Goal: Share content: Share content

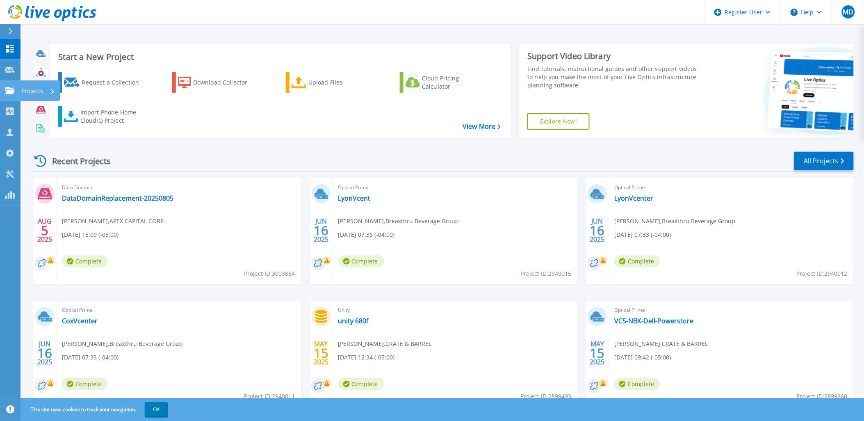
click at [9, 92] on icon at bounding box center [10, 90] width 10 height 7
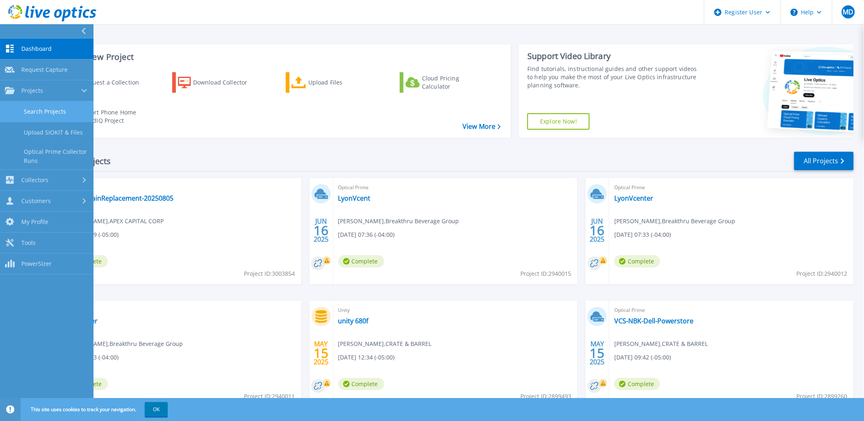
click at [64, 108] on link "Search Projects" at bounding box center [46, 111] width 93 height 21
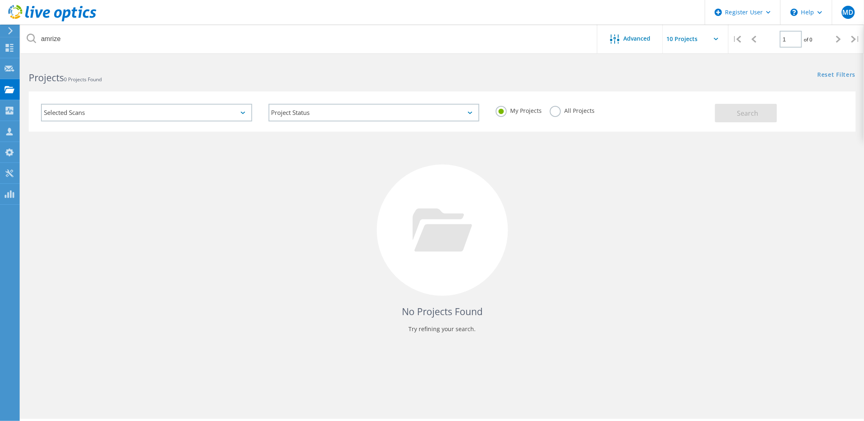
click at [583, 113] on label "All Projects" at bounding box center [572, 110] width 45 height 8
click at [0, 0] on input "All Projects" at bounding box center [0, 0] width 0 height 0
click at [583, 113] on label "All Projects" at bounding box center [572, 110] width 45 height 8
click at [0, 0] on input "All Projects" at bounding box center [0, 0] width 0 height 0
click at [361, 53] on div "amrize Advanced | 1 of 0 |" at bounding box center [442, 39] width 843 height 29
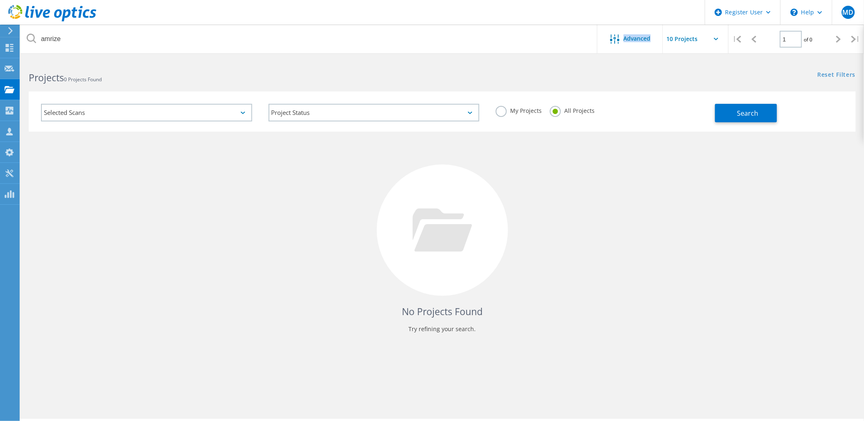
click at [361, 53] on div "amrize Advanced | 1 of 0 |" at bounding box center [442, 39] width 843 height 29
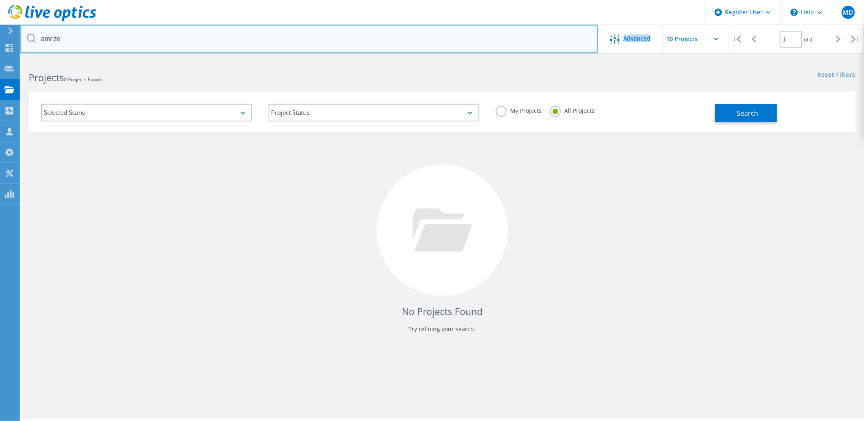
drag, startPoint x: 361, startPoint y: 53, endPoint x: 351, endPoint y: 47, distance: 12.0
click at [351, 47] on input "amrize" at bounding box center [309, 39] width 577 height 29
type input "@abbvie.com"
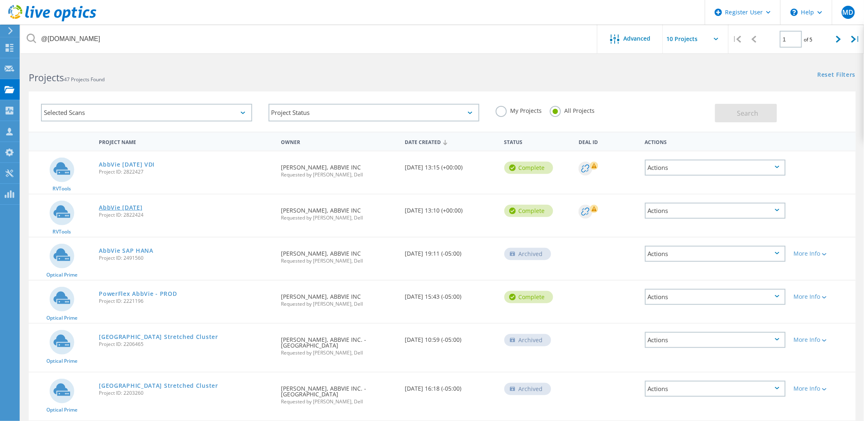
click at [121, 205] on link "AbbVie March 2025" at bounding box center [120, 208] width 43 height 6
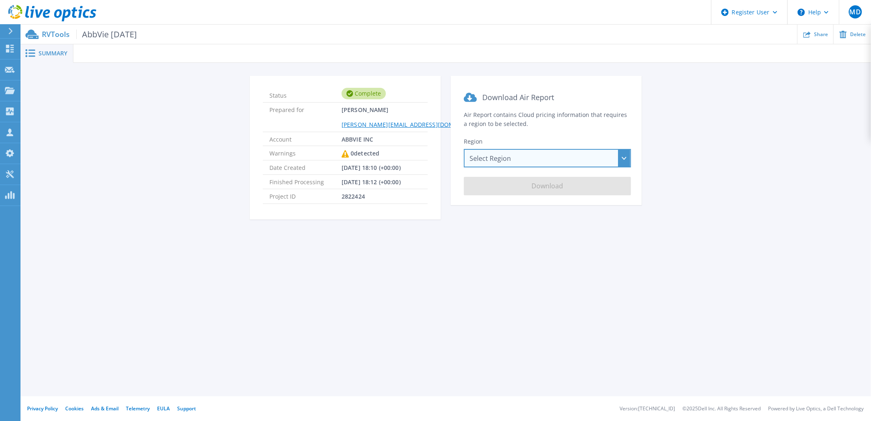
click at [515, 155] on div "Select Region Asia Pacific (Hong Kong) Asia Pacific (Mumbai) Asia Pacific (Seou…" at bounding box center [547, 158] width 167 height 18
click at [347, 202] on span "2822424" at bounding box center [353, 196] width 23 height 14
drag, startPoint x: 347, startPoint y: 202, endPoint x: 353, endPoint y: 198, distance: 6.5
click at [353, 198] on span "2822424" at bounding box center [353, 196] width 23 height 14
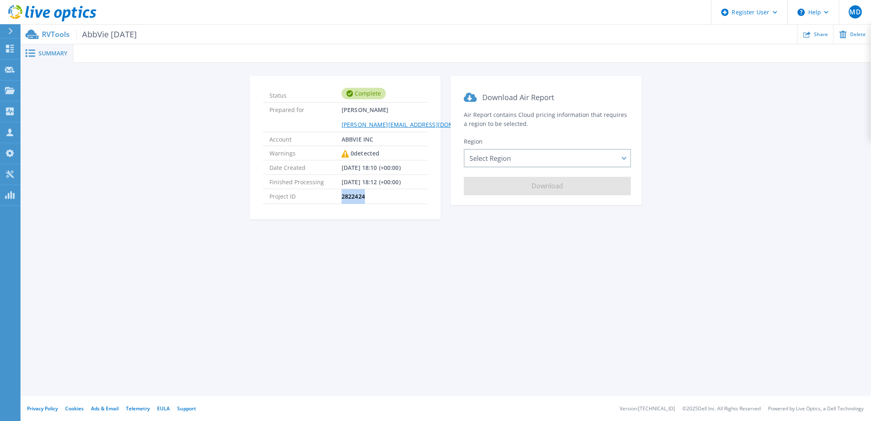
click at [353, 198] on span "2822424" at bounding box center [353, 196] width 23 height 14
click at [346, 189] on span "03/18/2025, 18:12 (+00:00)" at bounding box center [371, 182] width 59 height 14
click at [348, 195] on span "2822424" at bounding box center [353, 196] width 23 height 14
copy span "2822424"
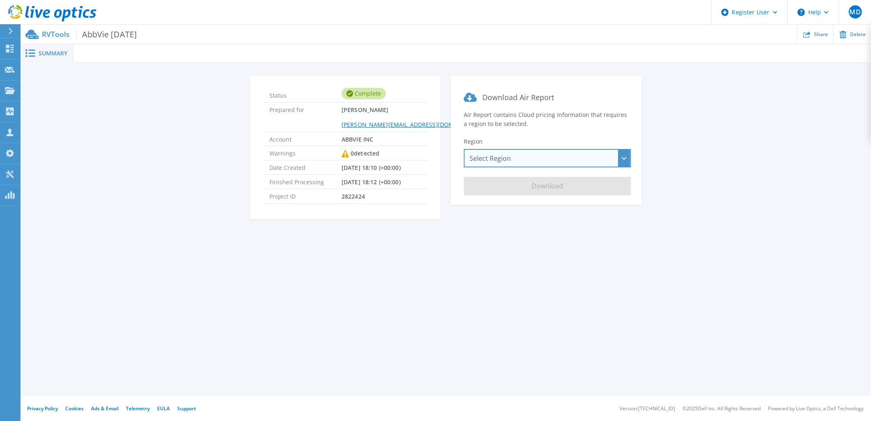
drag, startPoint x: 526, startPoint y: 149, endPoint x: 526, endPoint y: 156, distance: 7.0
click at [526, 149] on div "Select Region Asia Pacific (Hong Kong) Asia Pacific (Mumbai) Asia Pacific (Seou…" at bounding box center [547, 158] width 167 height 18
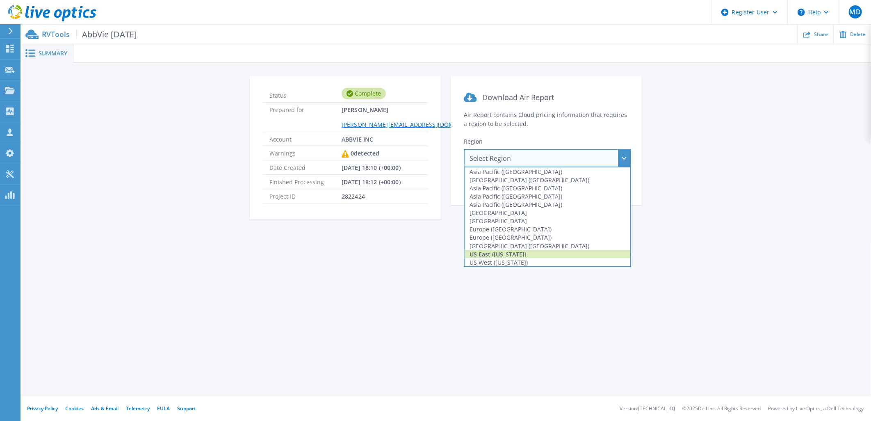
click at [517, 254] on div "US East (Virginia)" at bounding box center [548, 254] width 166 height 8
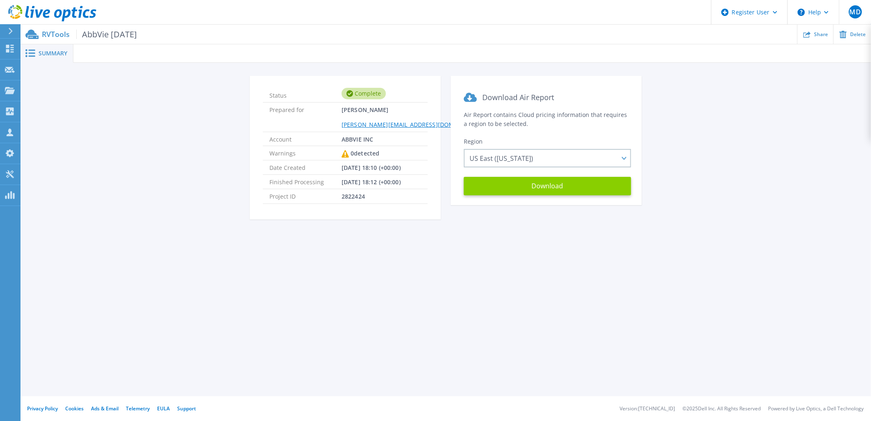
click at [593, 189] on button "Download" at bounding box center [547, 186] width 167 height 18
click at [796, 34] on ul "Share Delete" at bounding box center [504, 34] width 734 height 19
click at [804, 34] on icon at bounding box center [806, 33] width 7 height 7
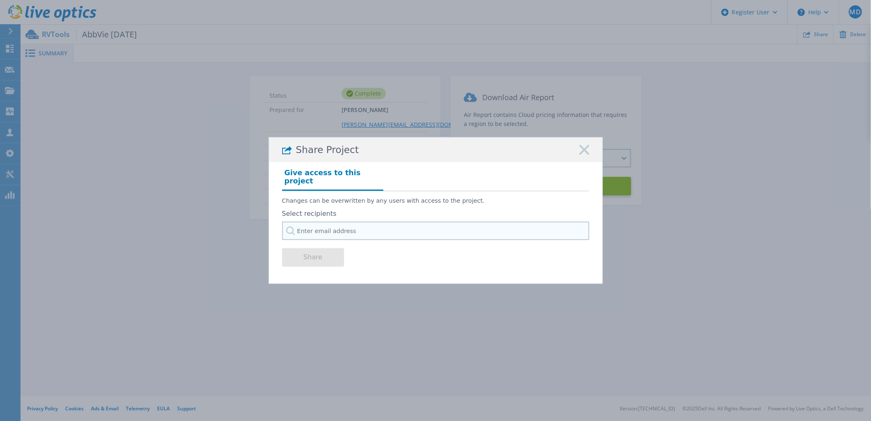
click at [310, 235] on div "Select recipients" at bounding box center [435, 225] width 307 height 30
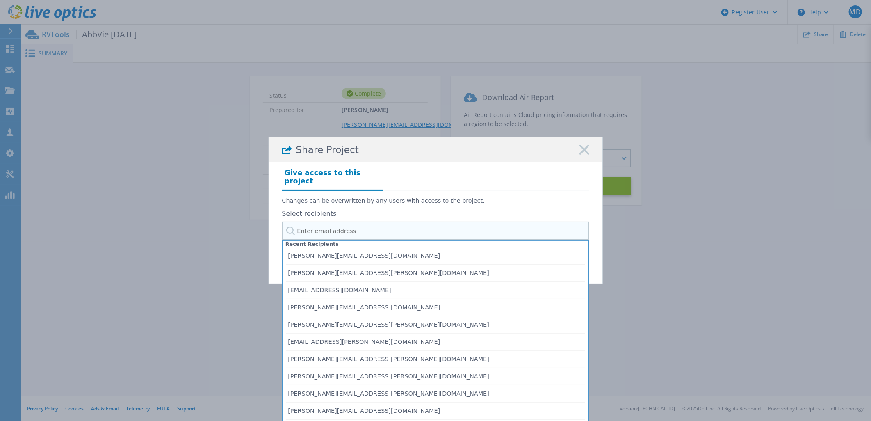
type input "a"
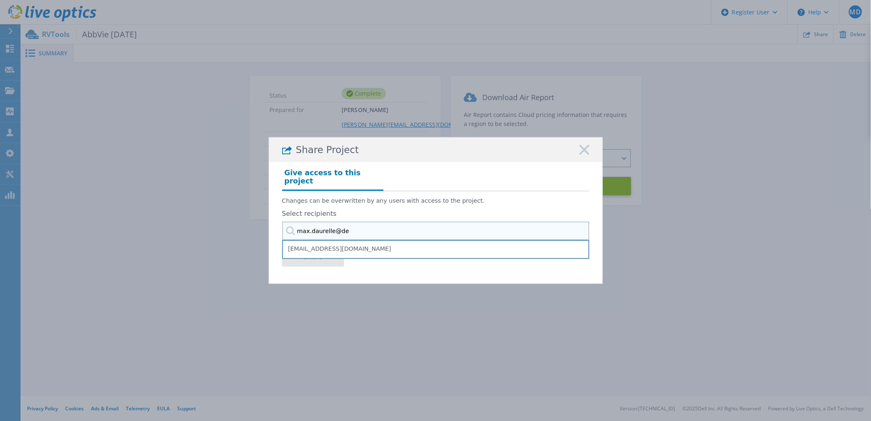
type input "max.daurelle@del"
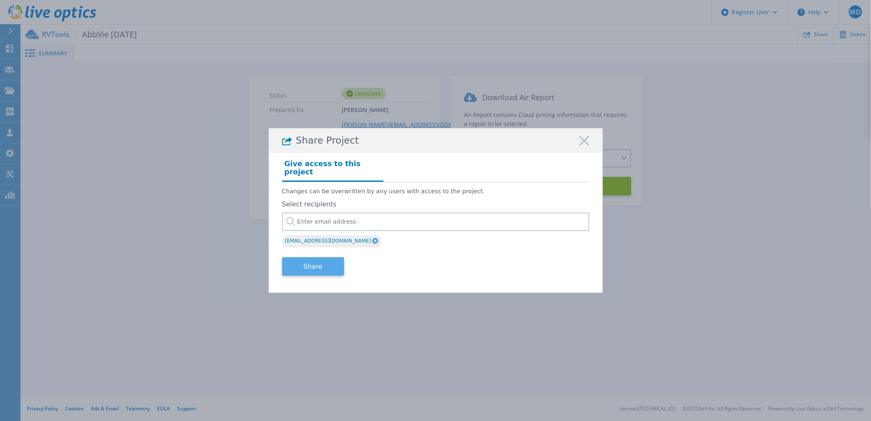
click at [307, 268] on button "Share" at bounding box center [313, 266] width 62 height 18
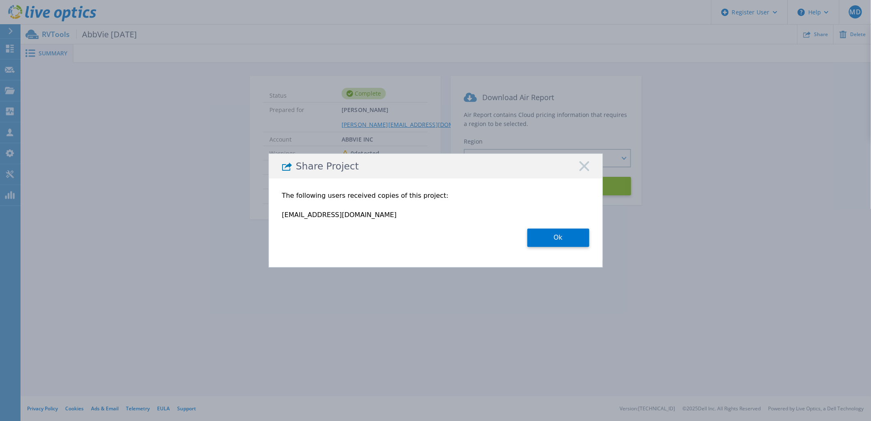
click at [589, 166] on div "Share Project" at bounding box center [435, 166] width 333 height 25
click at [592, 161] on div "Share Project" at bounding box center [435, 166] width 333 height 25
click at [589, 161] on div "Share Project" at bounding box center [435, 166] width 333 height 25
click at [585, 161] on icon at bounding box center [584, 166] width 10 height 10
